Goal: Go to known website: Access a specific website the user already knows

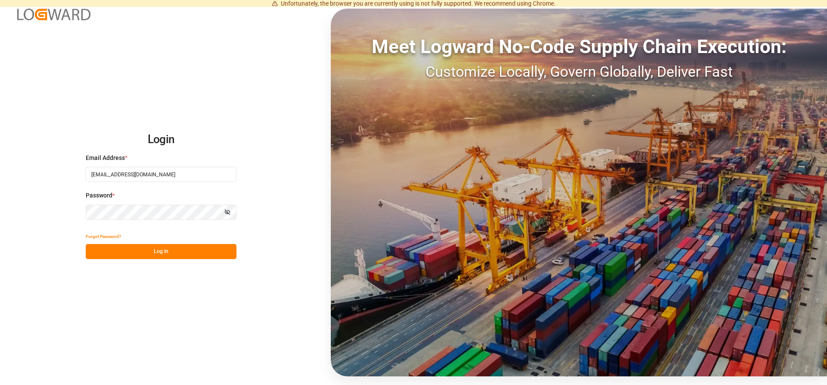
click at [224, 256] on button "Log In" at bounding box center [161, 251] width 151 height 15
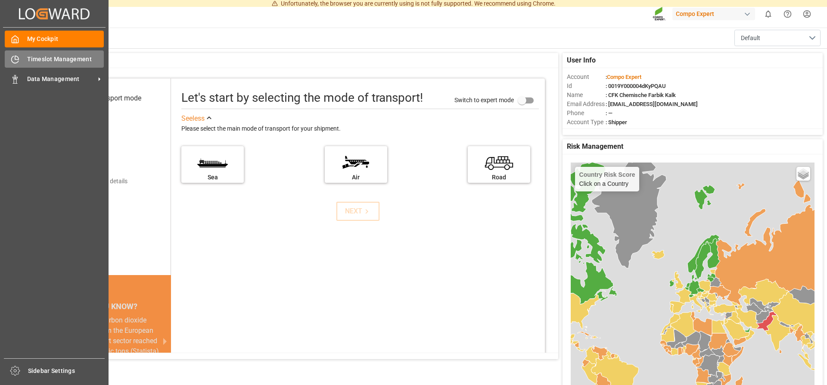
click at [16, 59] on icon at bounding box center [15, 59] width 9 height 9
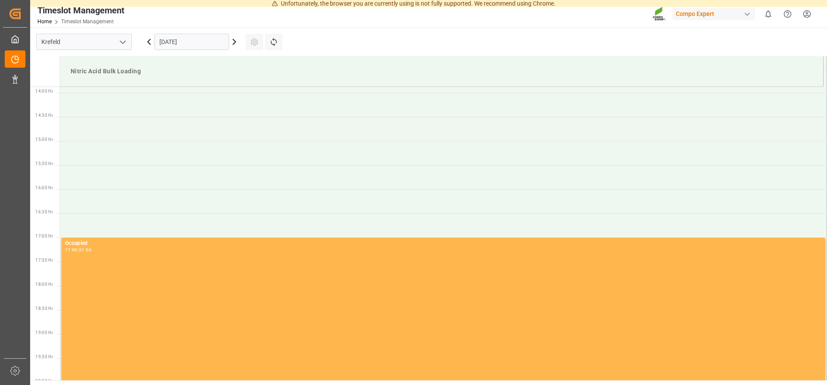
scroll to position [670, 0]
click at [527, 3] on span "Unfortunately, the browser you are currently using is not fully supported. We r…" at bounding box center [418, 3] width 275 height 9
click at [748, 17] on div "button" at bounding box center [747, 14] width 9 height 9
